Goal: Complete application form

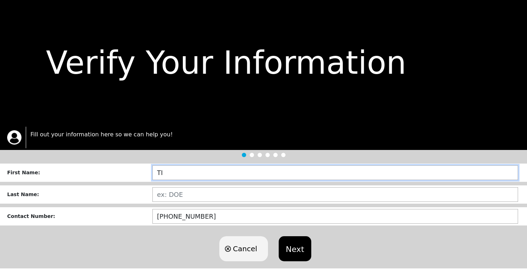
type input "[PERSON_NAME]"
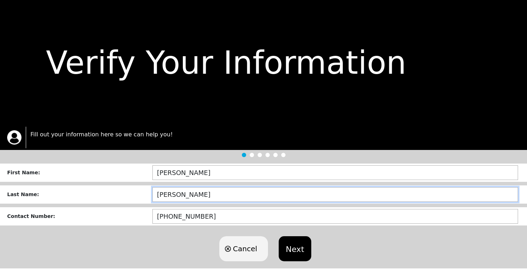
type input "[PERSON_NAME]"
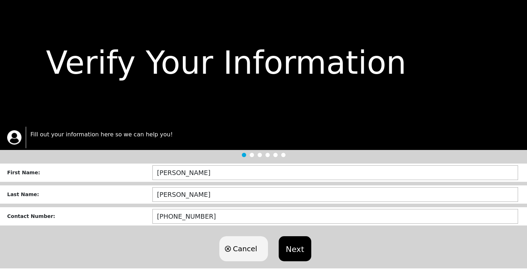
click at [296, 247] on button "Next" at bounding box center [295, 248] width 33 height 25
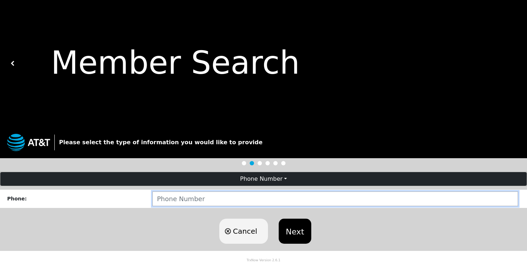
click at [216, 196] on input "number" at bounding box center [335, 198] width 366 height 15
type input "3372588778"
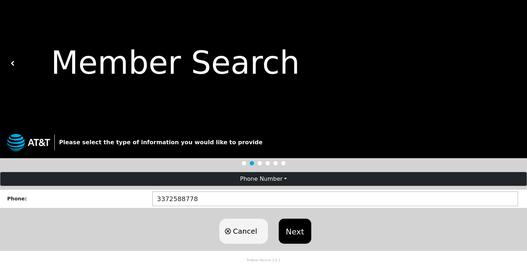
click at [296, 234] on button "Next" at bounding box center [295, 231] width 33 height 25
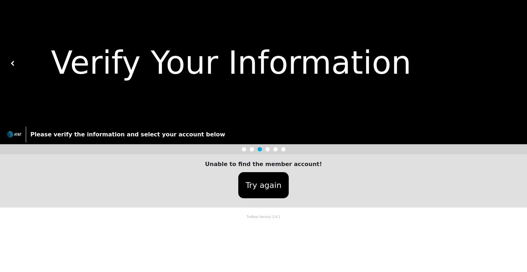
click at [268, 185] on button "Try again" at bounding box center [263, 185] width 50 height 26
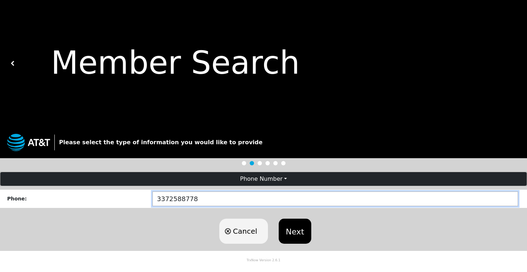
click at [200, 202] on input "3372588778" at bounding box center [335, 198] width 366 height 15
type input "337"
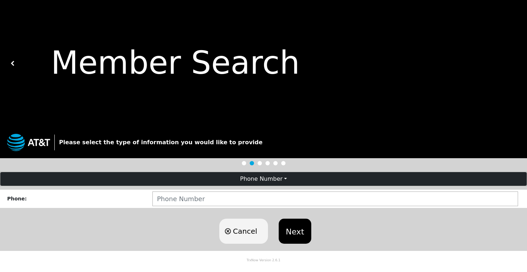
click at [298, 237] on button "Next" at bounding box center [295, 231] width 33 height 25
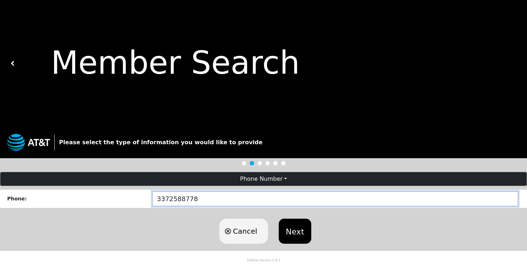
type input "3372588778"
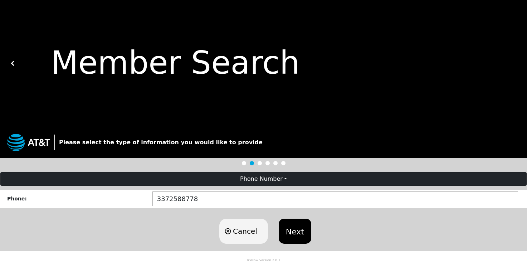
click at [293, 236] on button "Next" at bounding box center [295, 231] width 33 height 25
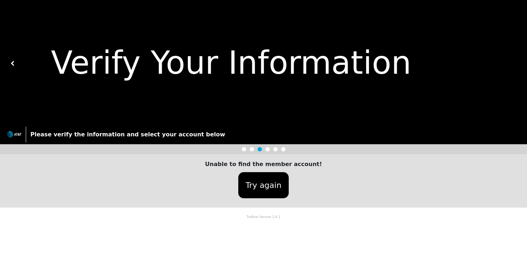
click at [269, 187] on button "Try again" at bounding box center [263, 185] width 50 height 26
